Goal: Information Seeking & Learning: Learn about a topic

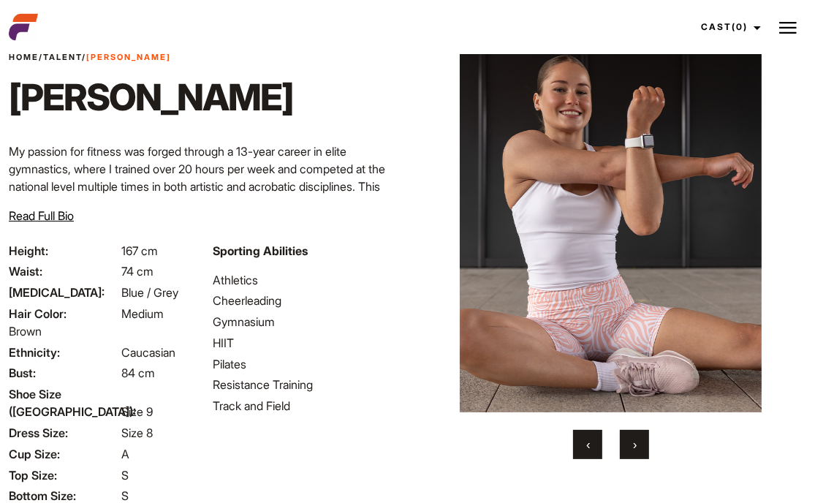
scroll to position [50, 0]
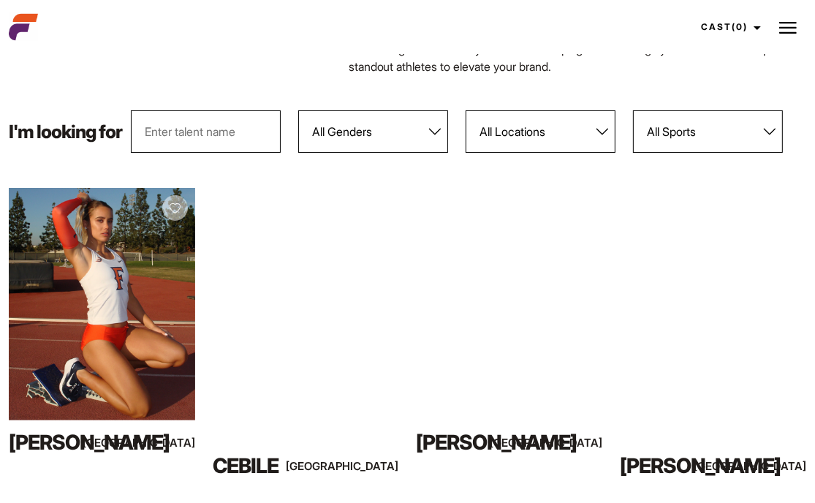
scroll to position [146, 0]
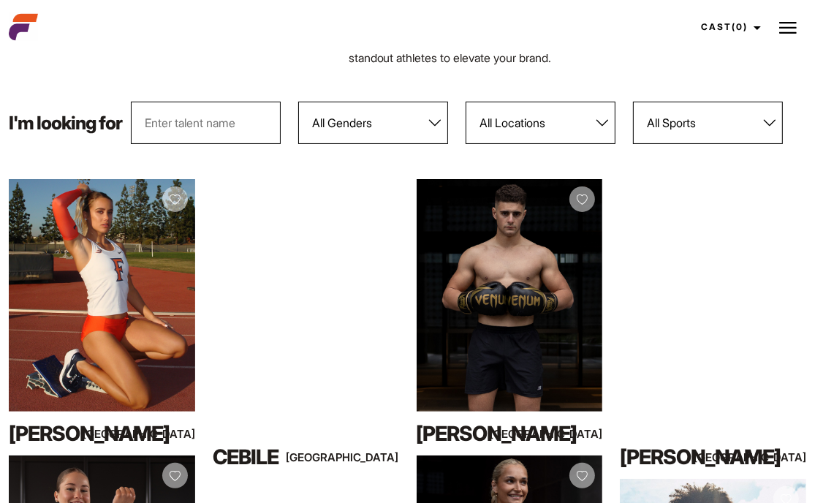
click at [401, 125] on select "All Genders [DEMOGRAPHIC_DATA] [DEMOGRAPHIC_DATA]" at bounding box center [373, 123] width 150 height 42
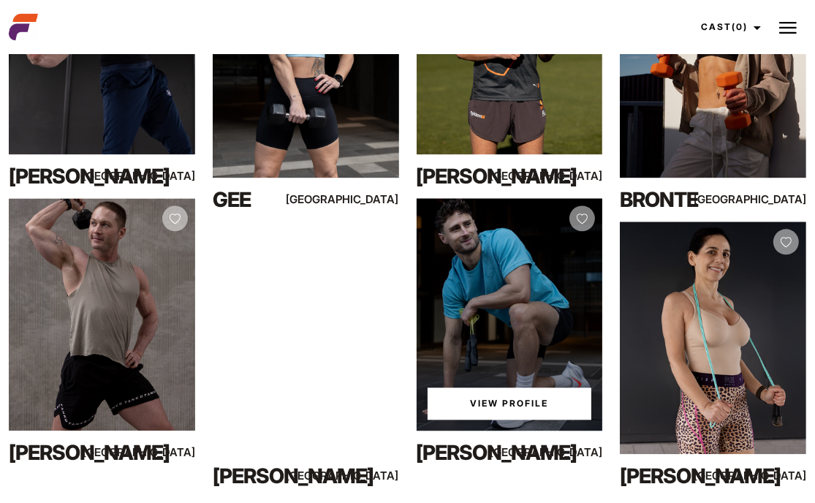
scroll to position [2413, 0]
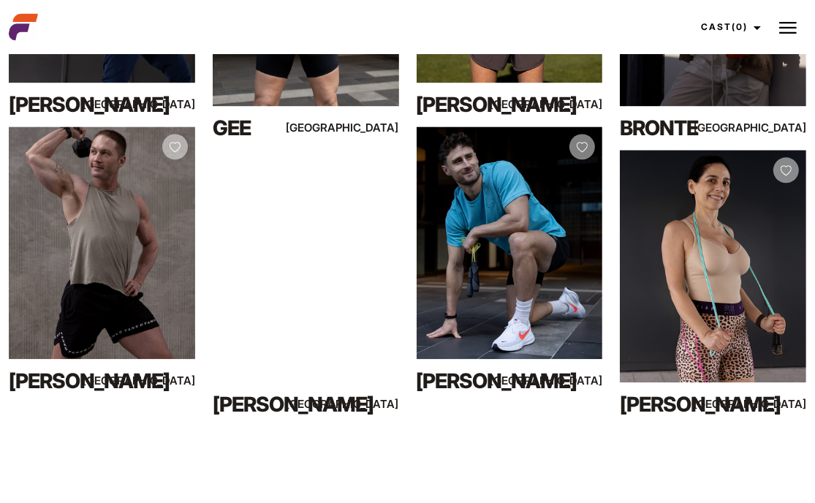
drag, startPoint x: 319, startPoint y: 207, endPoint x: 184, endPoint y: 423, distance: 254.9
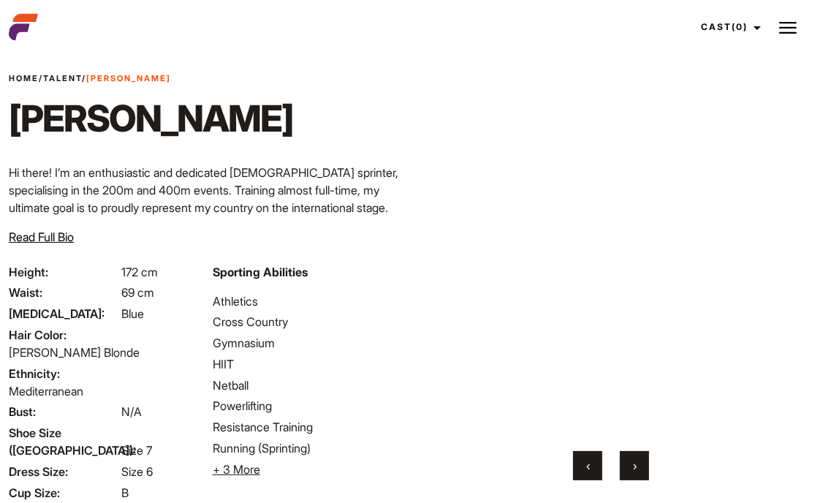
scroll to position [73, 0]
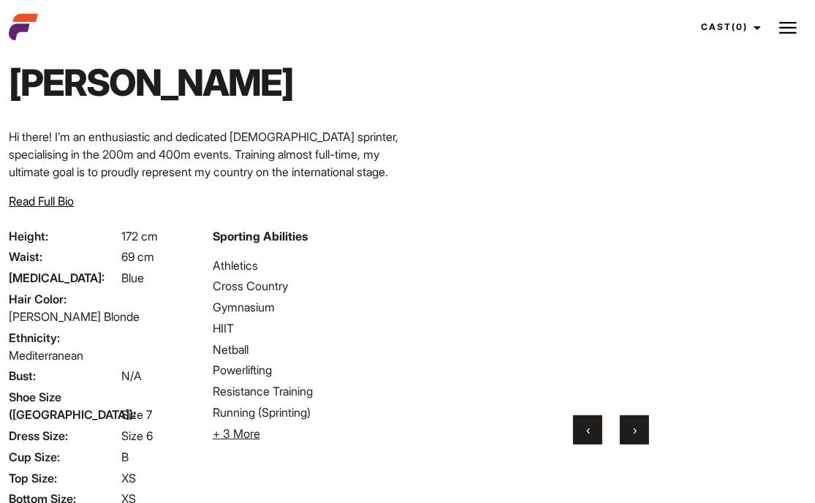
drag, startPoint x: 606, startPoint y: 239, endPoint x: 475, endPoint y: 218, distance: 132.6
click at [475, 218] on video "Your browser does not support the video tag." at bounding box center [611, 208] width 338 height 377
click at [639, 431] on button "›" at bounding box center [634, 429] width 29 height 29
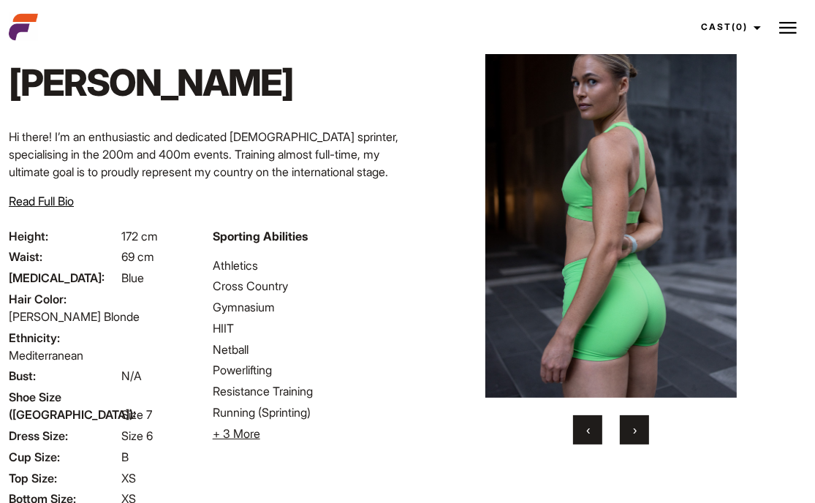
click at [639, 424] on button "›" at bounding box center [634, 429] width 29 height 29
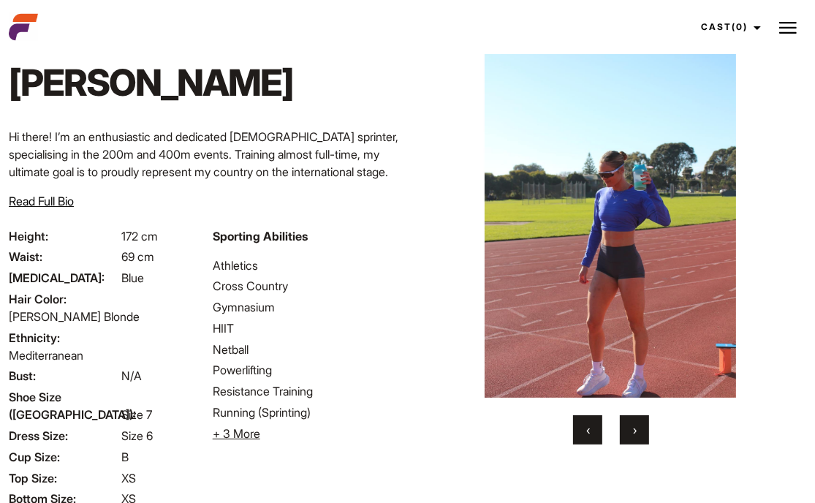
click at [633, 432] on span "›" at bounding box center [635, 430] width 4 height 15
